Goal: Task Accomplishment & Management: Manage account settings

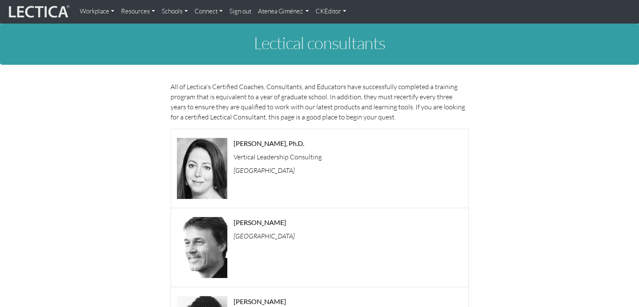
click at [265, 8] on link "Atenea Giménez" at bounding box center [284, 11] width 58 height 16
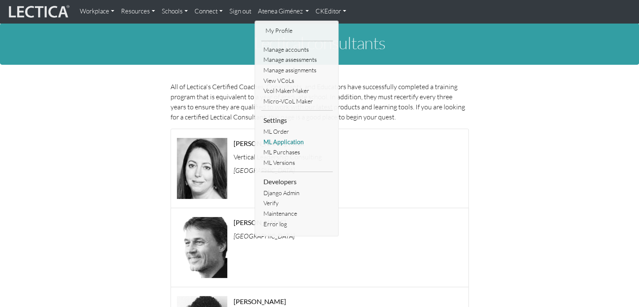
click at [286, 141] on link "ML Application" at bounding box center [296, 142] width 71 height 10
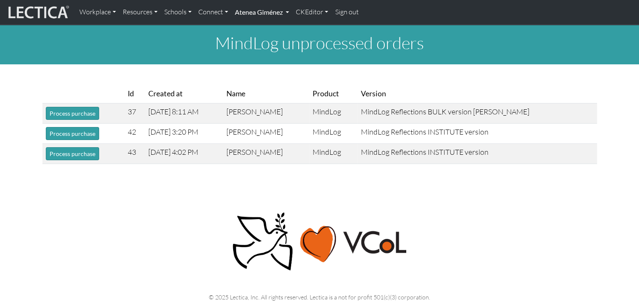
click at [278, 16] on link "Atenea Giménez" at bounding box center [261, 12] width 61 height 18
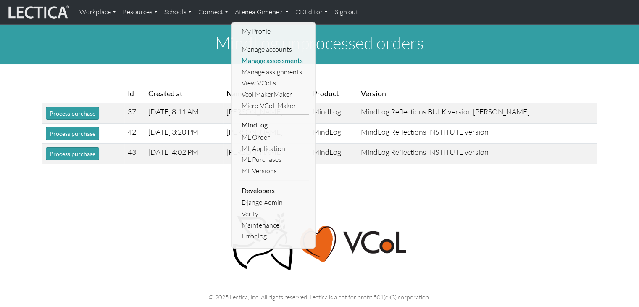
click at [275, 64] on link "Manage assessments" at bounding box center [273, 60] width 69 height 11
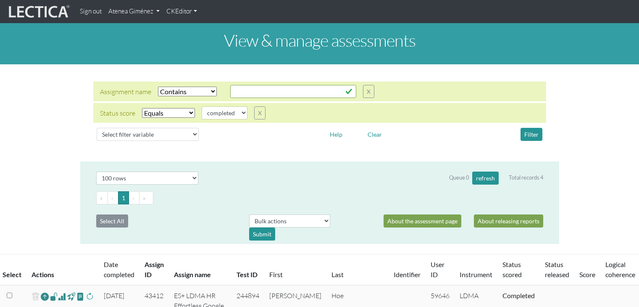
select select "icontains"
select select "100"
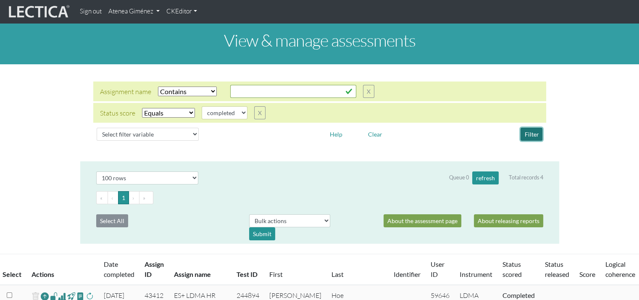
click at [529, 139] on button "Filter" at bounding box center [531, 134] width 22 height 13
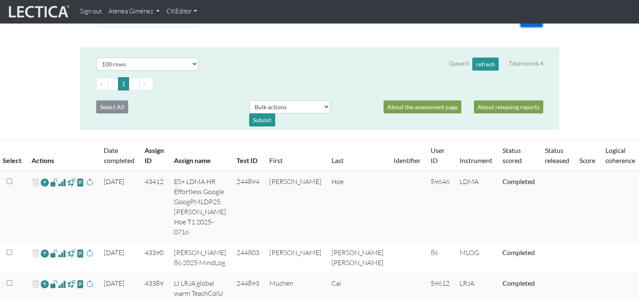
scroll to position [113, 0]
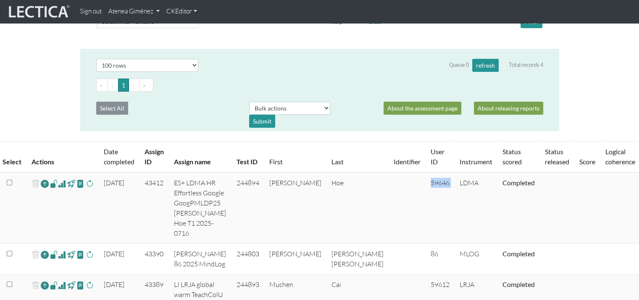
drag, startPoint x: 405, startPoint y: 178, endPoint x: 380, endPoint y: 180, distance: 25.7
click at [380, 180] on tr "2025-08-14 43412 ES+ LDMA HR Effortless Google GoogPMLDP25 Francis Hoe T1 2025-…" at bounding box center [353, 207] width 706 height 71
copy tr "59646"
copy td "244894"
drag, startPoint x: 260, startPoint y: 175, endPoint x: 231, endPoint y: 182, distance: 30.3
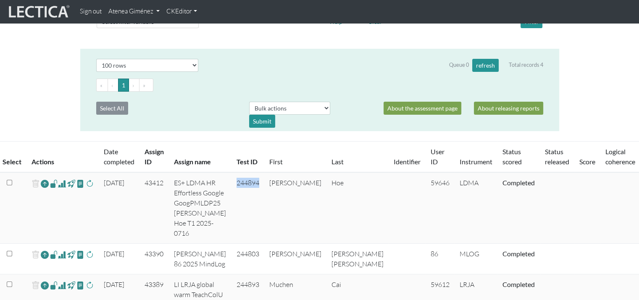
click at [231, 182] on td "244894" at bounding box center [247, 207] width 33 height 71
click at [91, 184] on span at bounding box center [90, 183] width 8 height 10
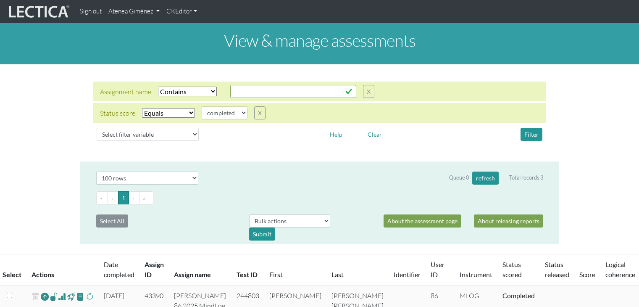
select select "icontains"
select select "100"
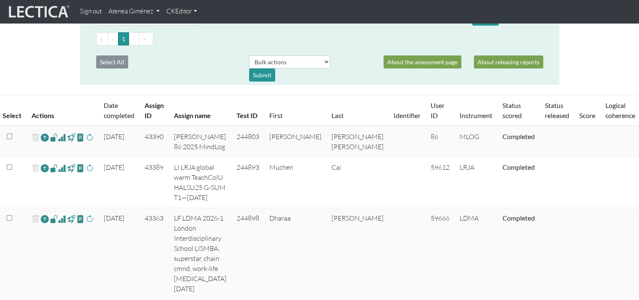
scroll to position [168, 0]
